Goal: Transaction & Acquisition: Download file/media

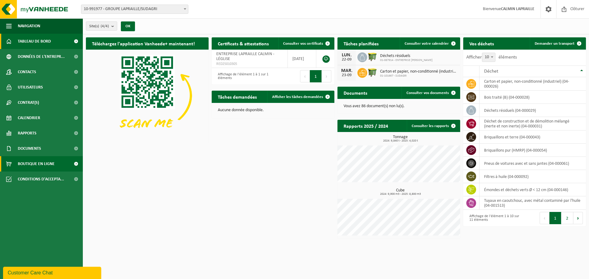
click at [44, 166] on span "Boutique en ligne" at bounding box center [36, 163] width 37 height 15
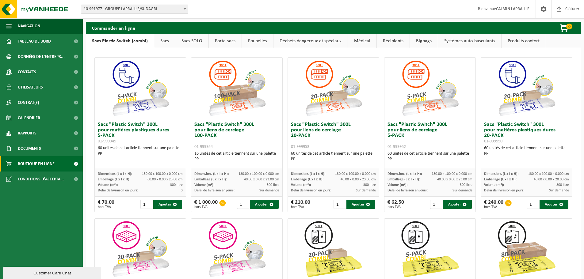
click at [166, 40] on link "Sacs" at bounding box center [164, 41] width 21 height 14
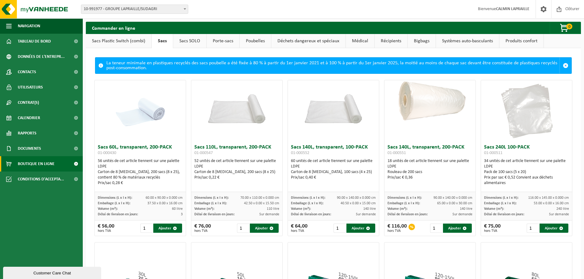
click at [183, 40] on link "Sacs SOLO" at bounding box center [189, 41] width 33 height 14
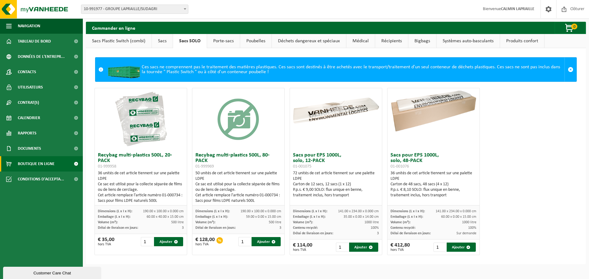
click at [221, 38] on link "Porte-sacs" at bounding box center [223, 41] width 33 height 14
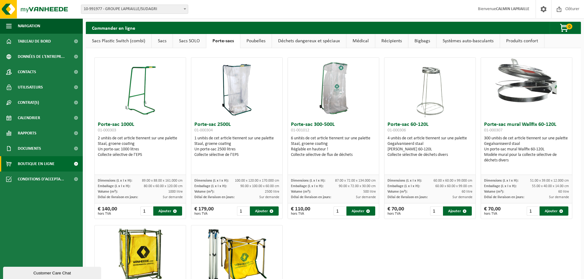
click at [262, 42] on link "Poubelles" at bounding box center [255, 41] width 31 height 14
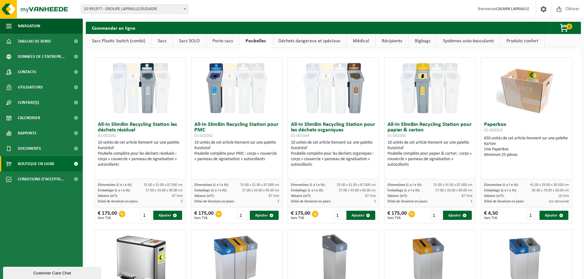
click at [329, 43] on link "Déchets dangereux et spéciaux" at bounding box center [309, 41] width 74 height 14
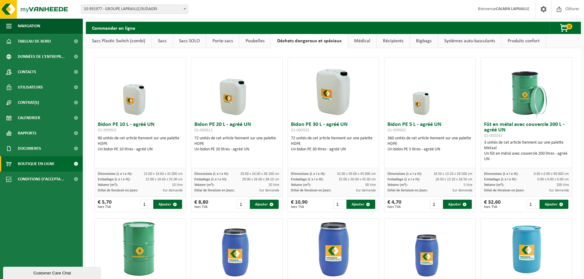
click at [367, 41] on link "Médical" at bounding box center [362, 41] width 29 height 14
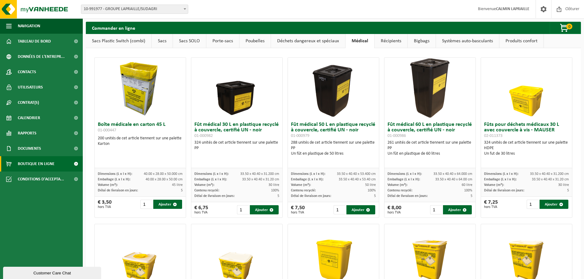
click at [395, 42] on link "Récipients" at bounding box center [391, 41] width 33 height 14
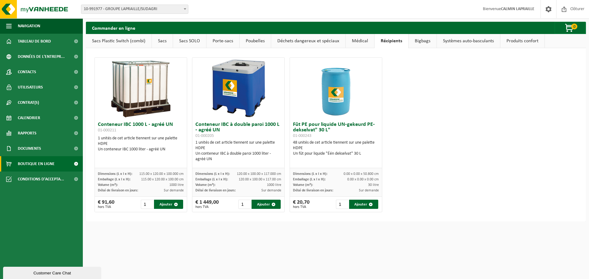
click at [421, 41] on link "Bigbags" at bounding box center [422, 41] width 28 height 14
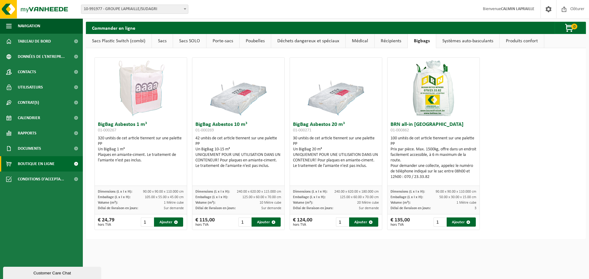
click at [458, 39] on link "Systèmes auto-basculants" at bounding box center [467, 41] width 63 height 14
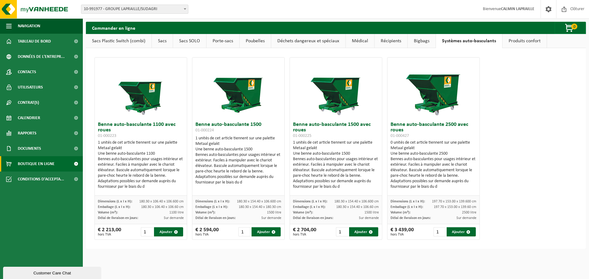
click at [506, 39] on link "Produits confort" at bounding box center [524, 41] width 44 height 14
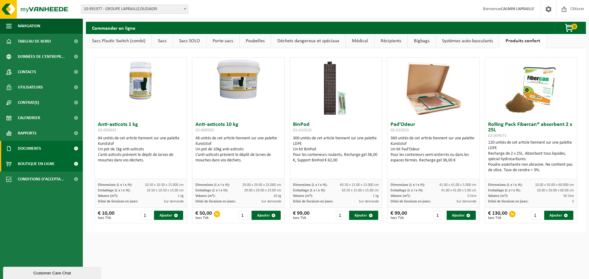
click at [32, 148] on span "Documents" at bounding box center [29, 148] width 23 height 15
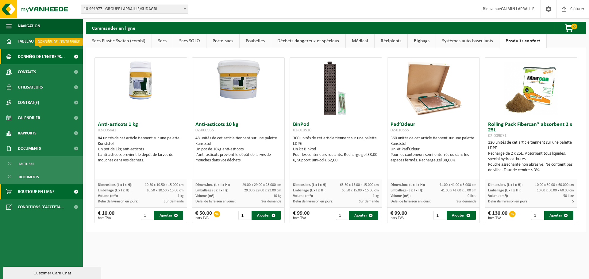
click at [26, 57] on span "Données de l'entrepr..." at bounding box center [41, 56] width 47 height 15
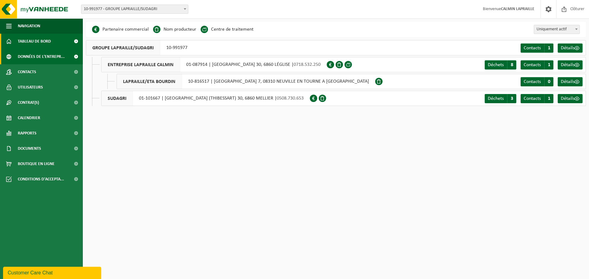
click at [45, 42] on span "Tableau de bord" at bounding box center [34, 41] width 33 height 15
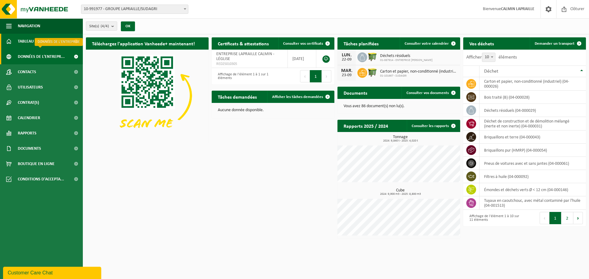
click at [48, 55] on span "Données de l'entrepr..." at bounding box center [41, 56] width 47 height 15
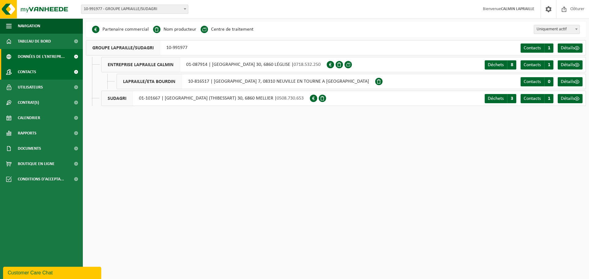
click at [52, 71] on link "Contacts" at bounding box center [41, 71] width 83 height 15
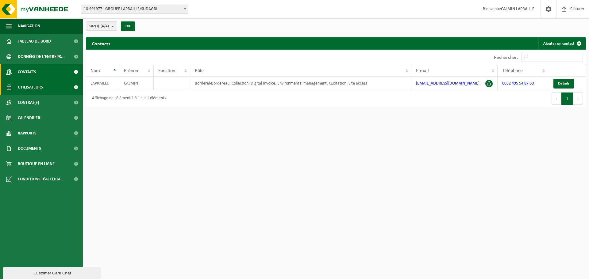
click at [54, 86] on link "Utilisateurs" at bounding box center [41, 87] width 83 height 15
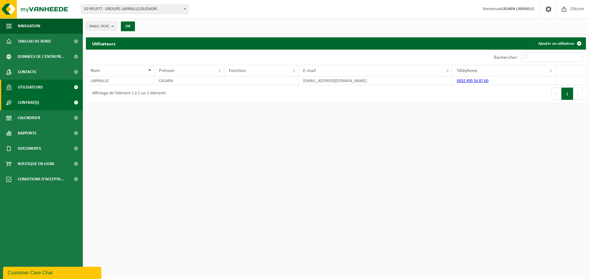
click at [55, 97] on link "Contrat(s)" at bounding box center [41, 102] width 83 height 15
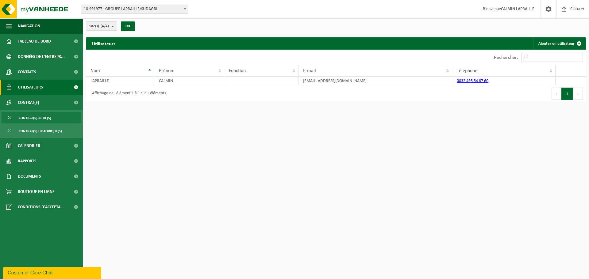
click at [55, 120] on link "Contrat(s) actif(s)" at bounding box center [42, 118] width 80 height 12
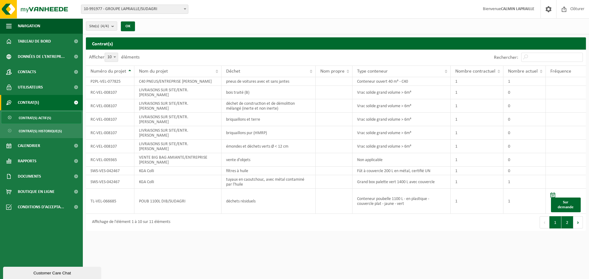
click at [567, 220] on button "2" at bounding box center [567, 222] width 12 height 12
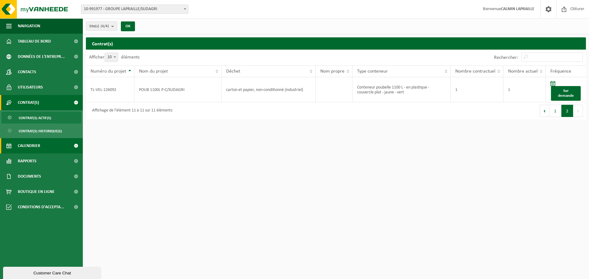
click at [55, 146] on link "Calendrier" at bounding box center [41, 145] width 83 height 15
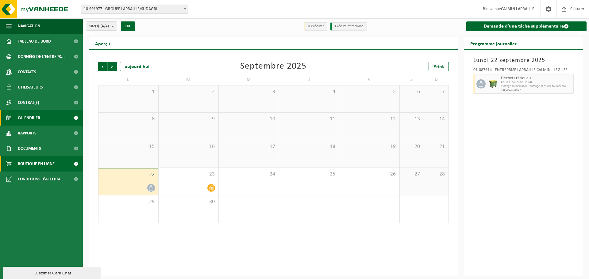
click at [56, 163] on link "Boutique en ligne" at bounding box center [41, 163] width 83 height 15
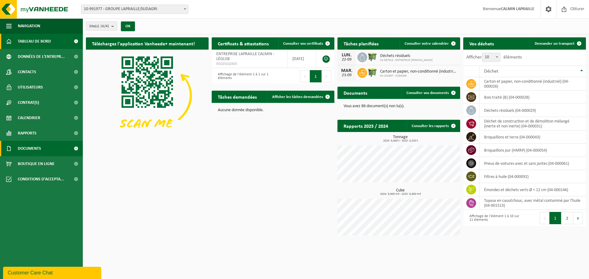
click at [48, 150] on link "Documents" at bounding box center [41, 148] width 83 height 15
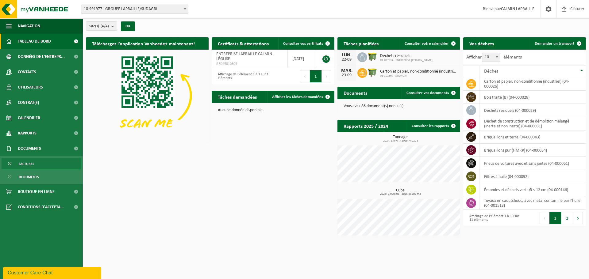
click at [28, 161] on span "Factures" at bounding box center [27, 164] width 16 height 12
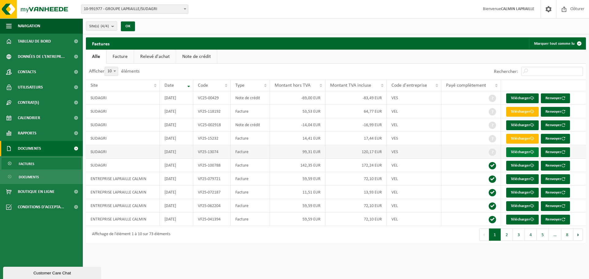
click at [514, 153] on link "Télécharger" at bounding box center [522, 152] width 32 height 10
click at [522, 166] on link "Télécharger" at bounding box center [522, 166] width 32 height 10
click at [518, 181] on link "Télécharger" at bounding box center [522, 179] width 32 height 10
click at [517, 193] on link "Télécharger" at bounding box center [522, 193] width 32 height 10
click at [525, 207] on link "Télécharger" at bounding box center [522, 206] width 32 height 10
